Goal: Use online tool/utility

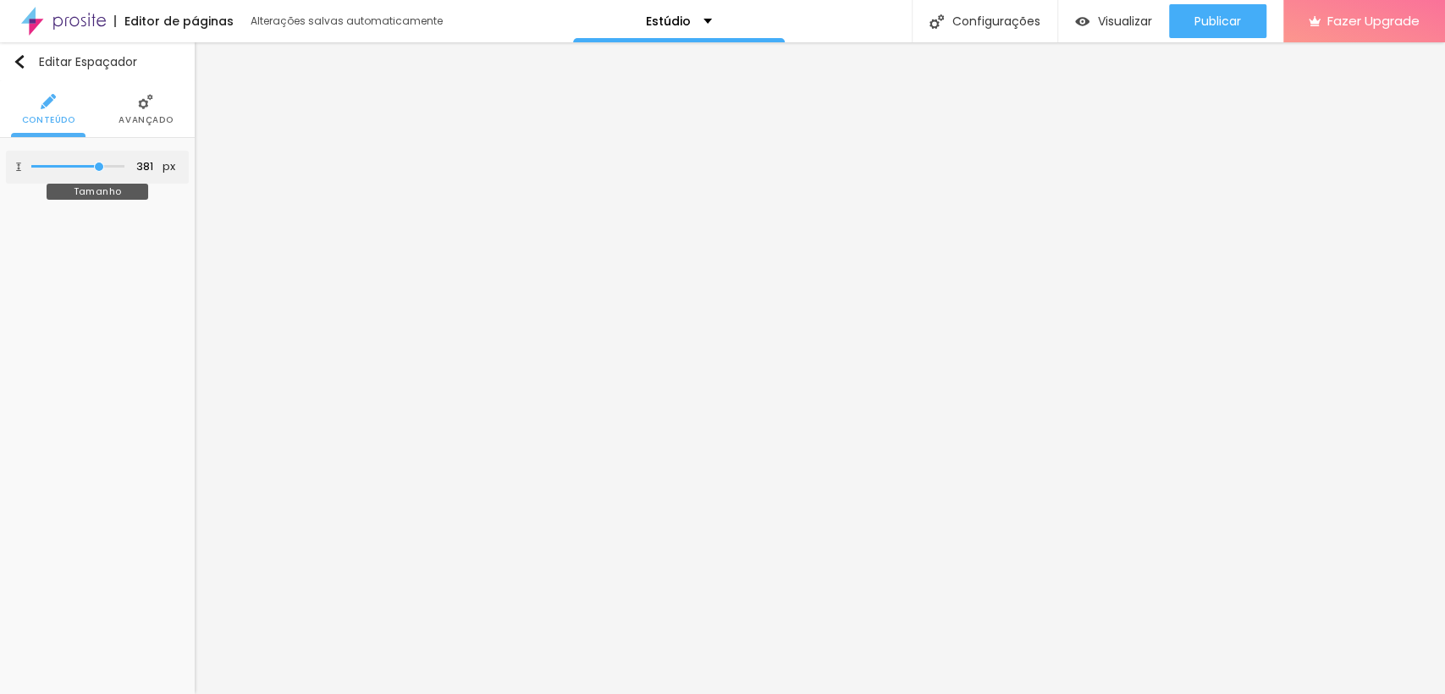
type input "344"
type input "321"
type input "308"
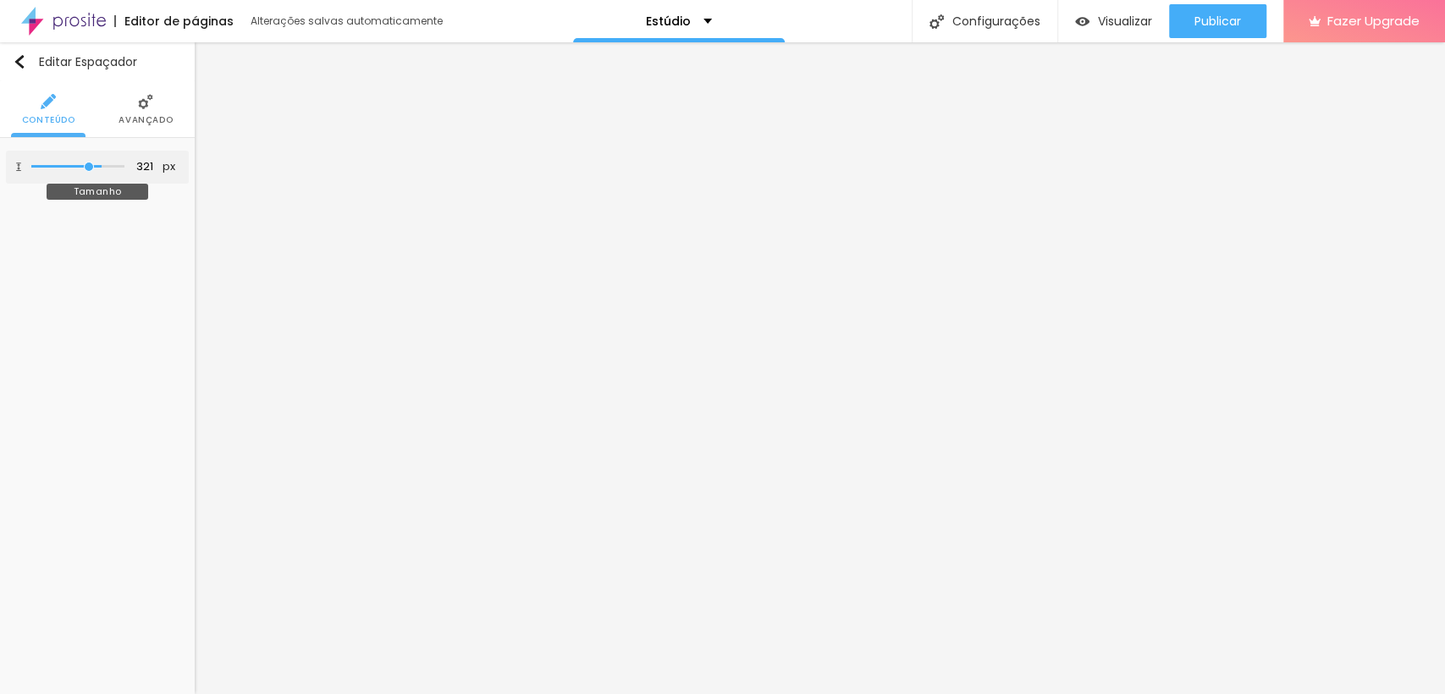
type input "308"
type input "294"
type input "285"
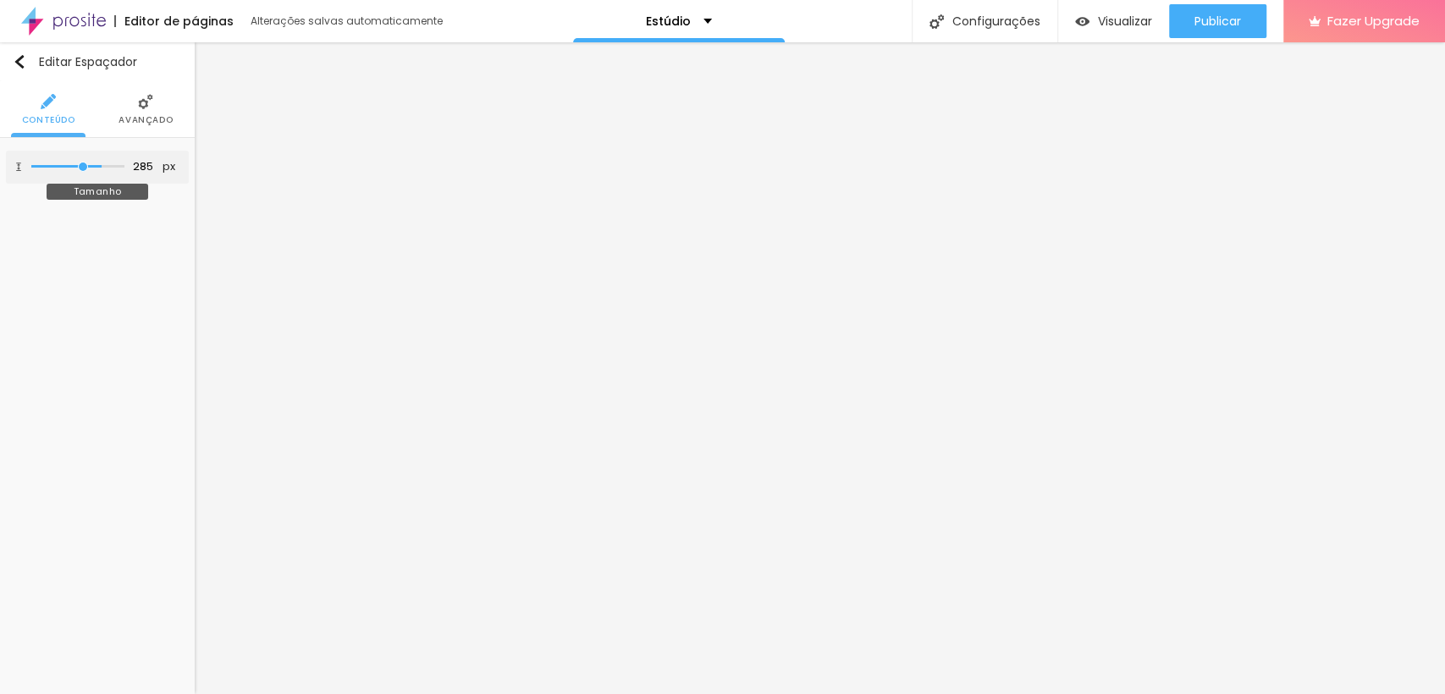
type input "280"
type input "275"
type input "271"
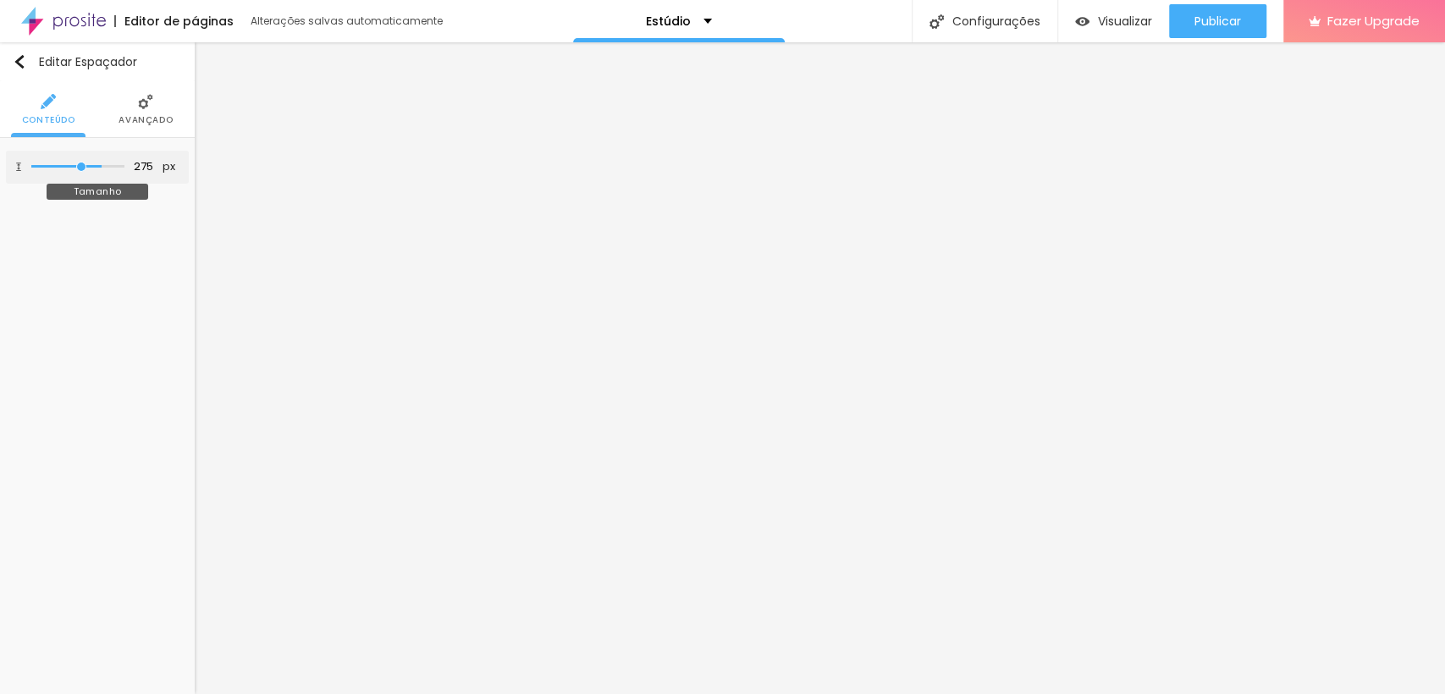
type input "271"
type input "266"
type input "262"
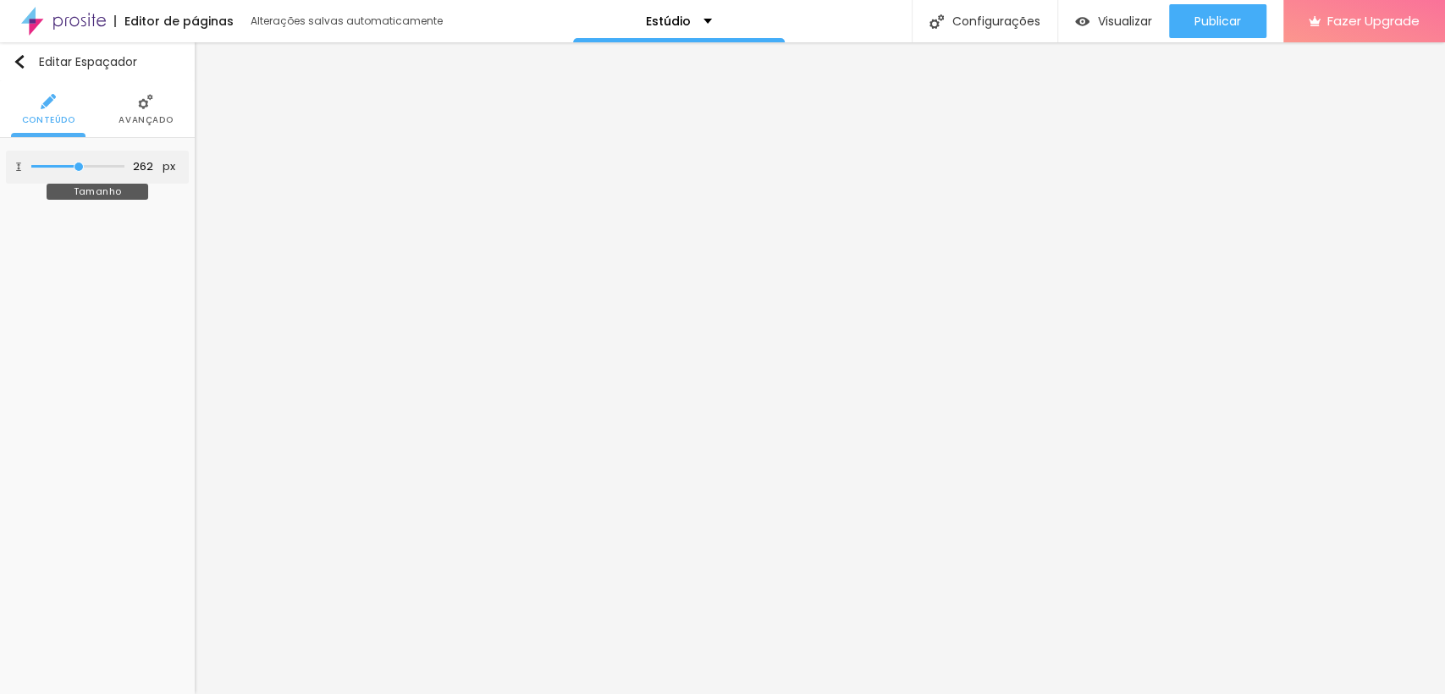
type input "257"
type input "248"
type input "239"
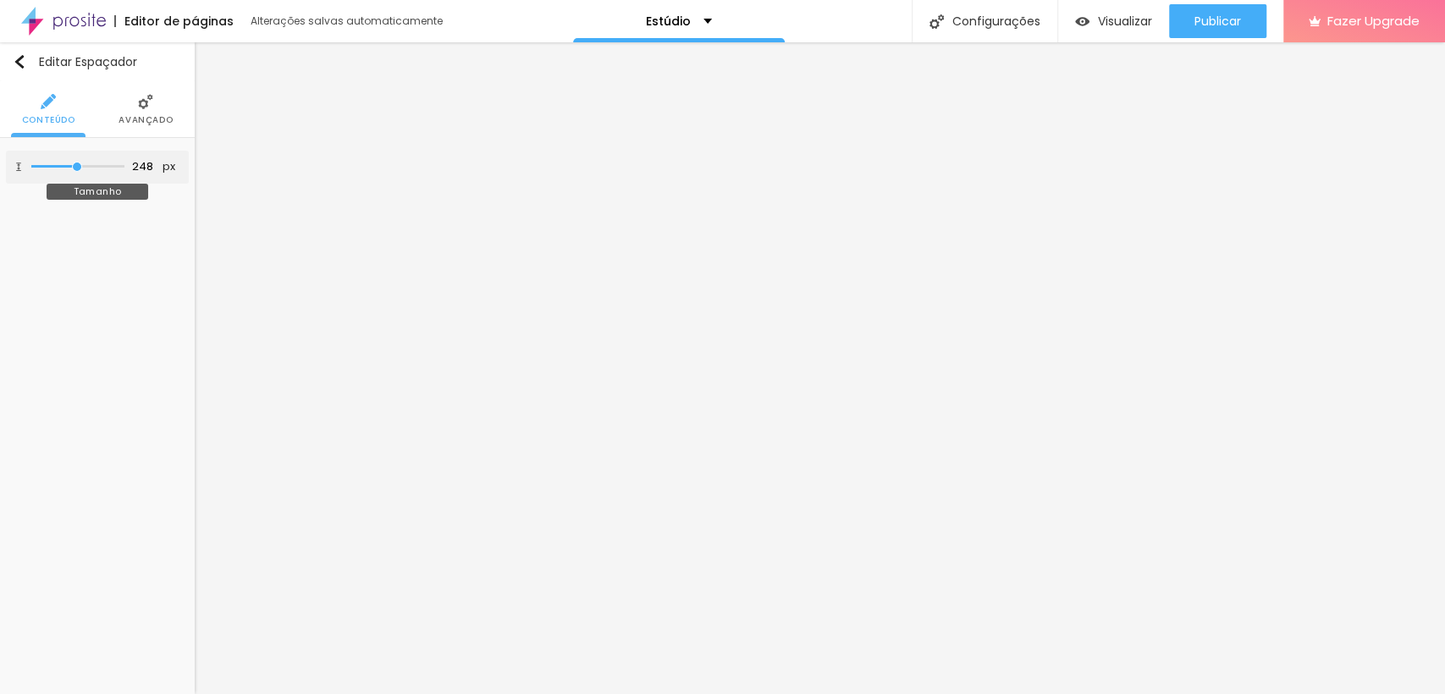
type input "239"
type input "234"
type input "225"
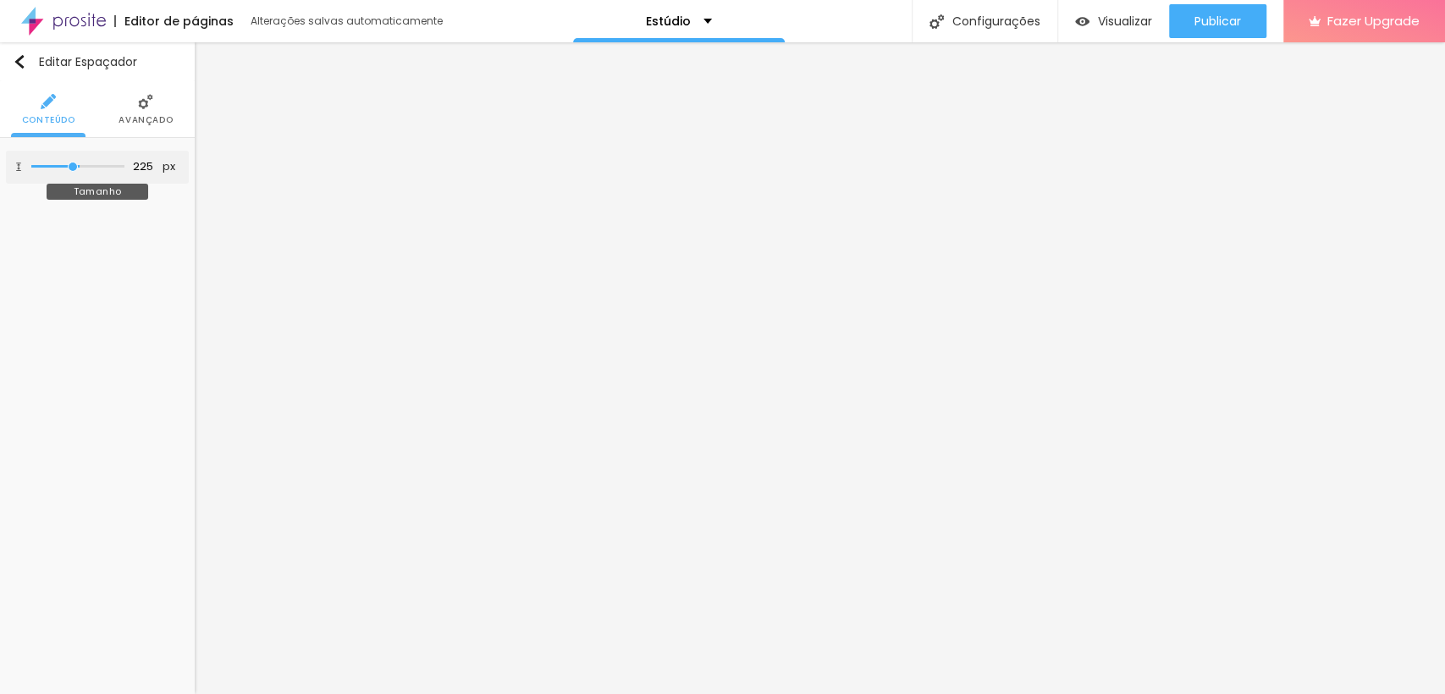
type input "220"
type input "211"
type input "202"
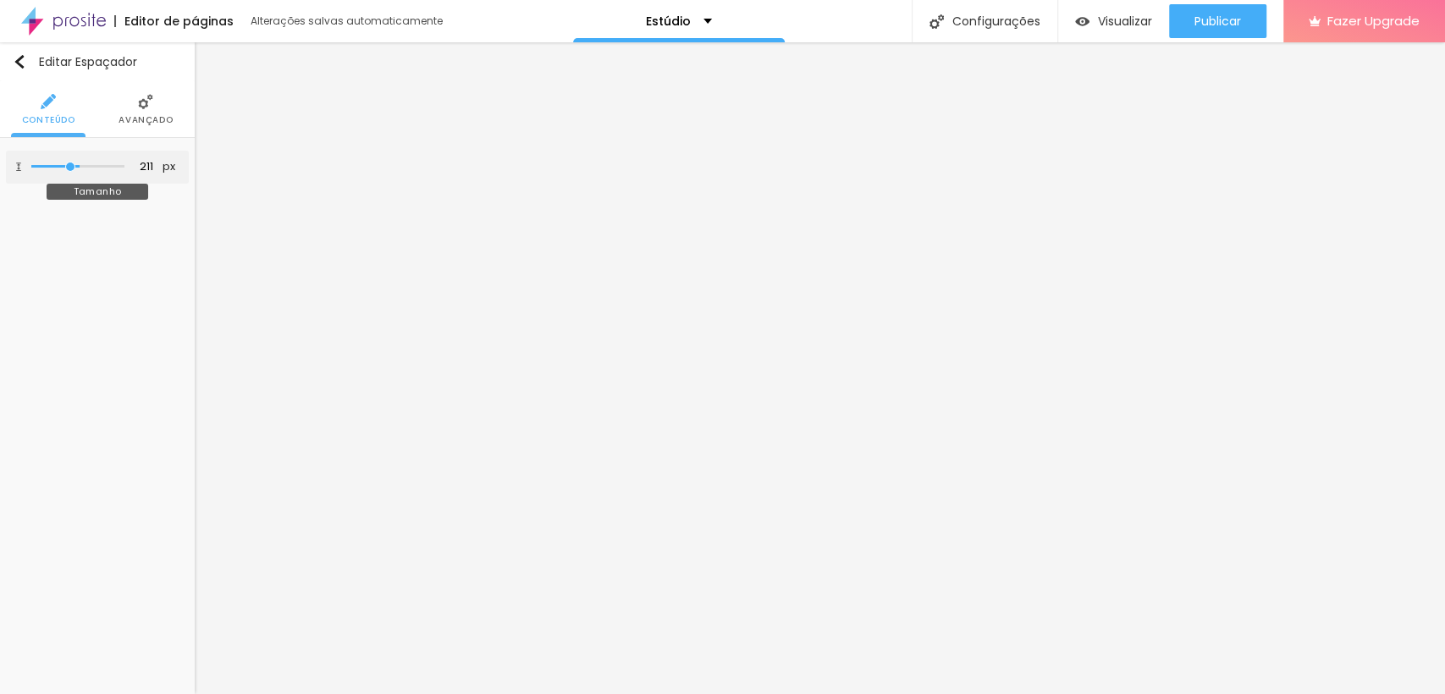
type input "202"
type input "197"
type input "188"
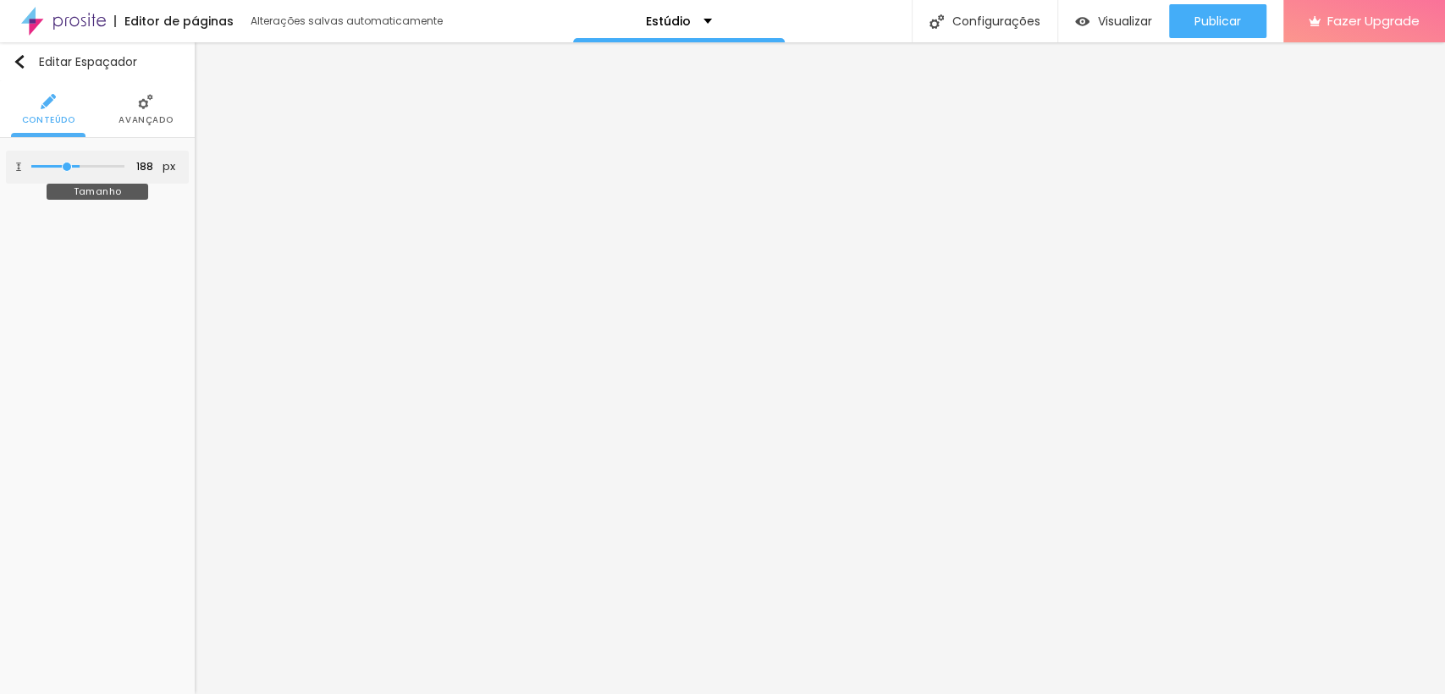
type input "184"
type input "179"
type input "193"
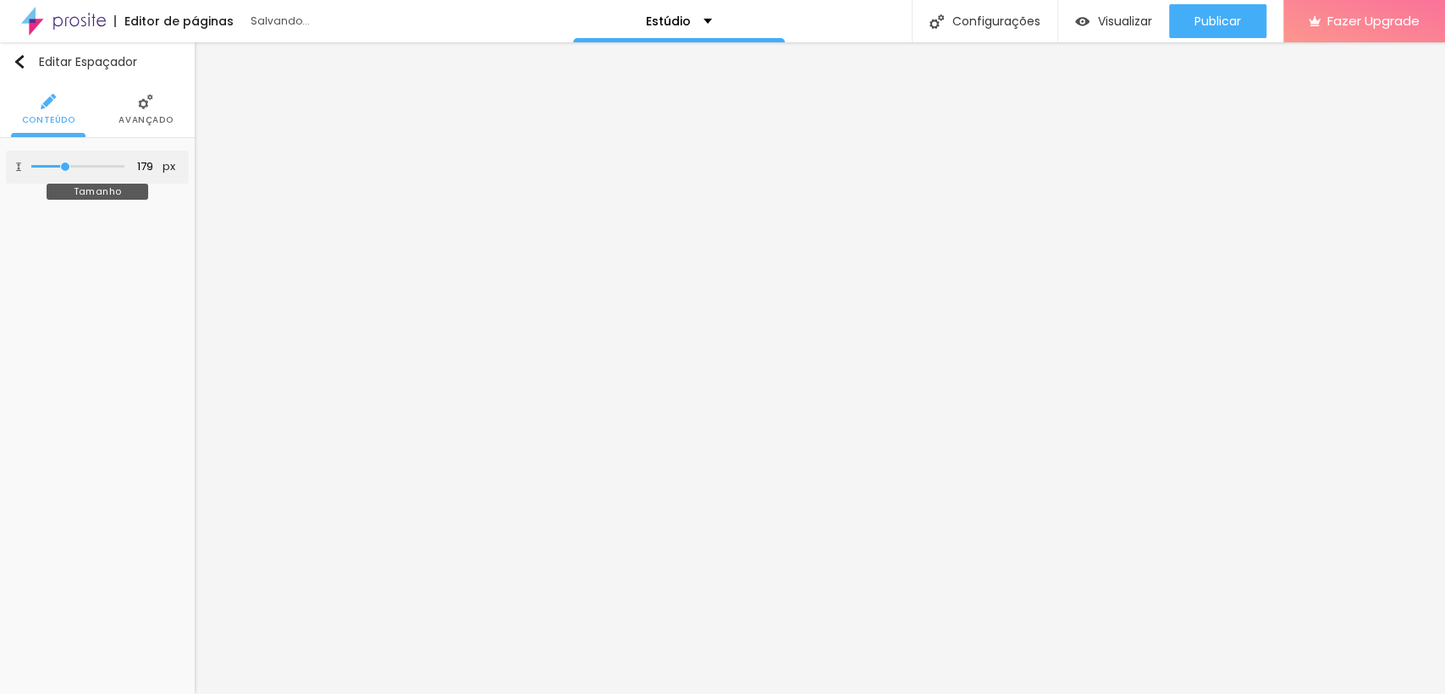
type input "193"
type input "220"
type input "239"
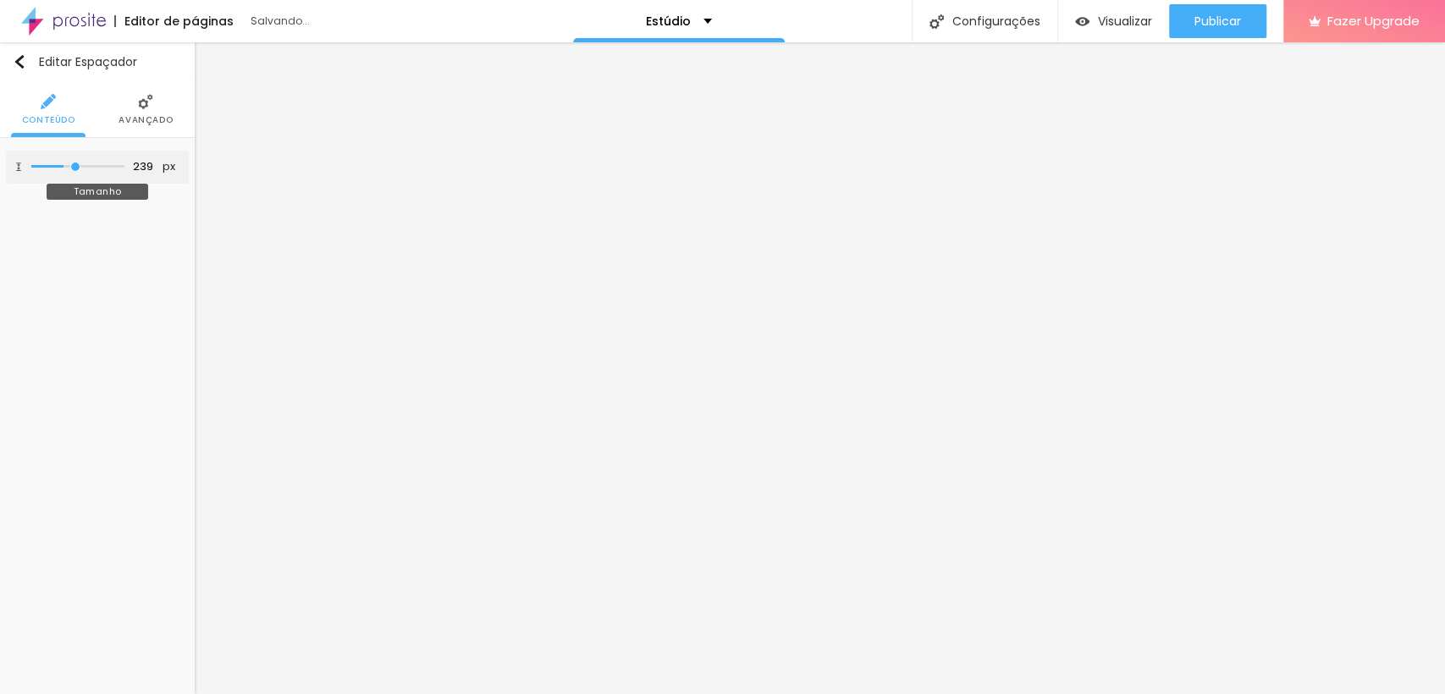
type input "243"
type input "248"
drag, startPoint x: 94, startPoint y: 163, endPoint x: 76, endPoint y: 161, distance: 18.0
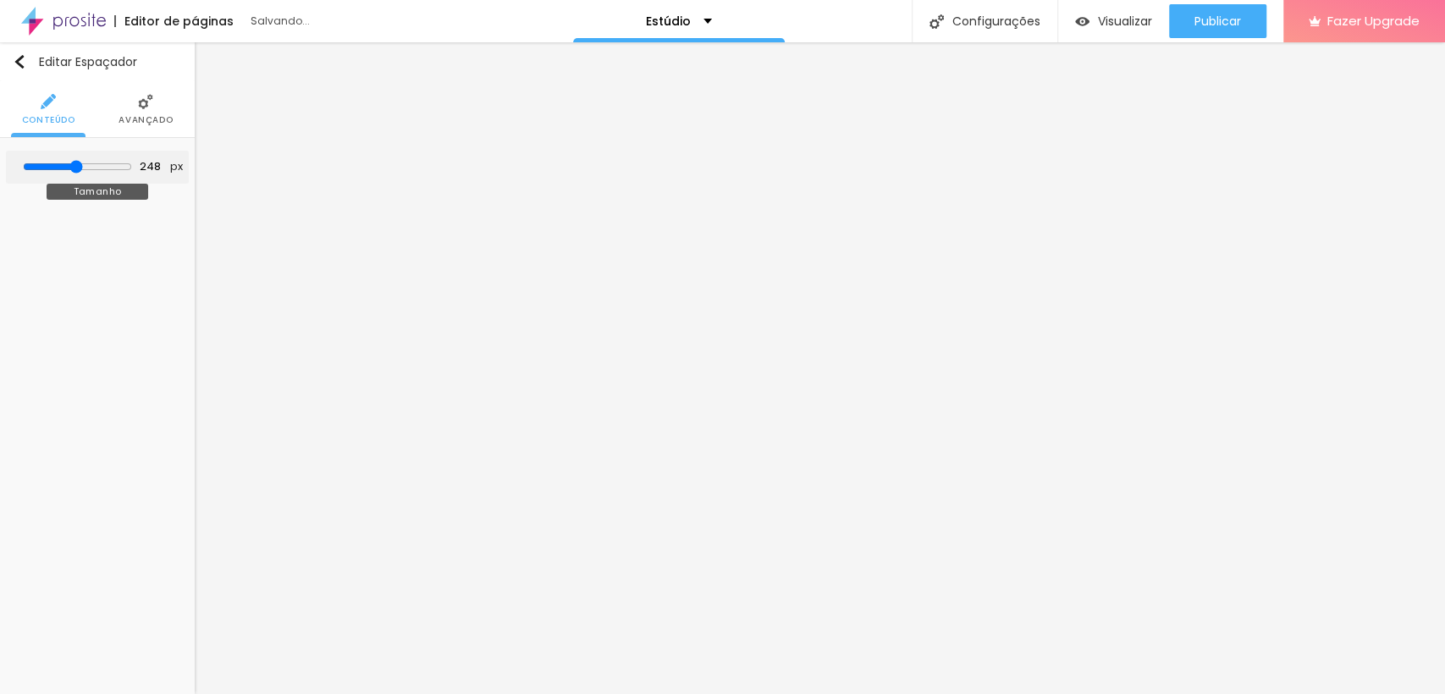
type input "248"
click at [76, 161] on input "range" at bounding box center [77, 167] width 109 height 14
